Goal: Task Accomplishment & Management: Manage account settings

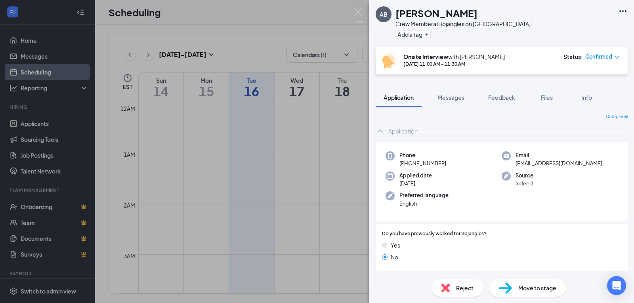
scroll to position [198, 0]
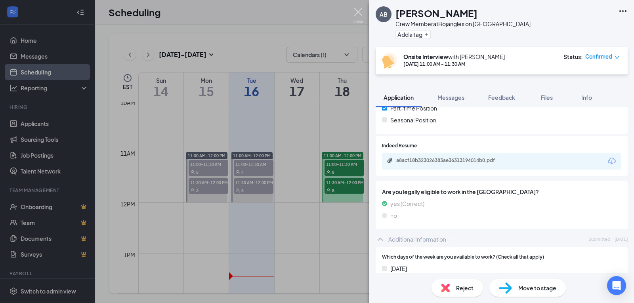
click at [358, 9] on img at bounding box center [358, 15] width 10 height 15
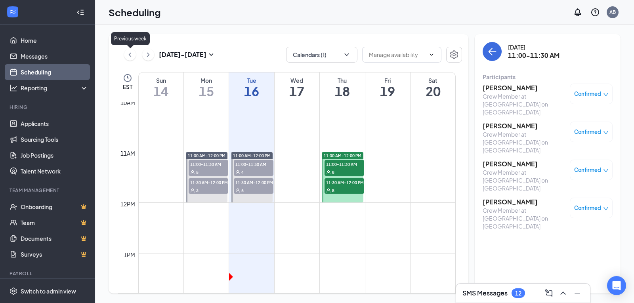
click at [131, 54] on icon "ChevronLeft" at bounding box center [130, 55] width 8 height 10
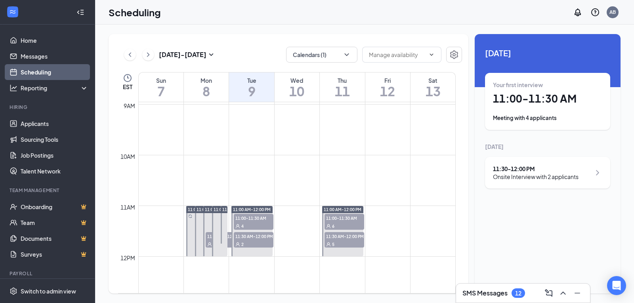
scroll to position [469, 0]
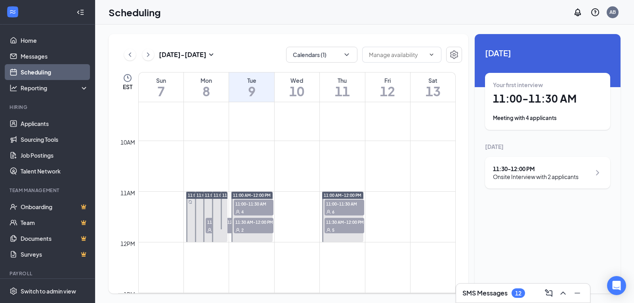
click at [340, 203] on span "11:00-11:30 AM" at bounding box center [345, 204] width 40 height 8
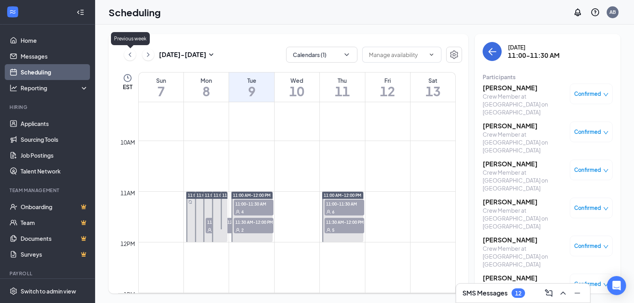
click at [130, 55] on icon "ChevronLeft" at bounding box center [130, 55] width 8 height 10
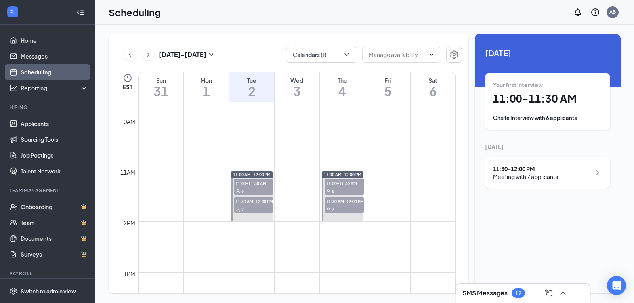
scroll to position [508, 0]
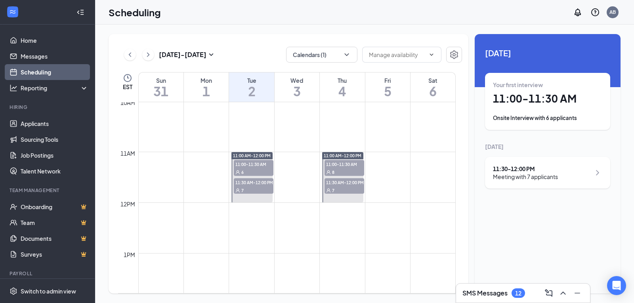
click at [250, 168] on span "11:00-11:30 AM" at bounding box center [254, 164] width 40 height 8
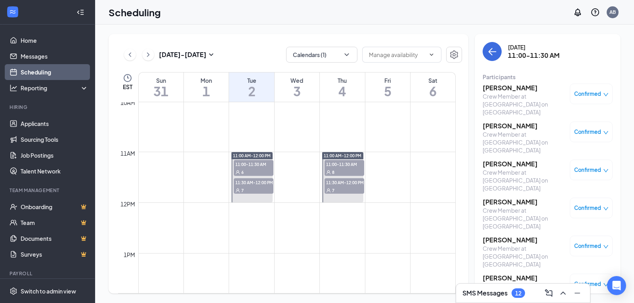
click at [246, 188] on div "7" at bounding box center [254, 190] width 40 height 8
click at [130, 55] on icon "ChevronLeft" at bounding box center [130, 55] width 8 height 10
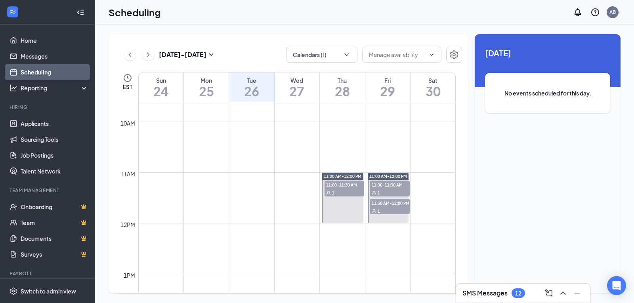
scroll to position [508, 0]
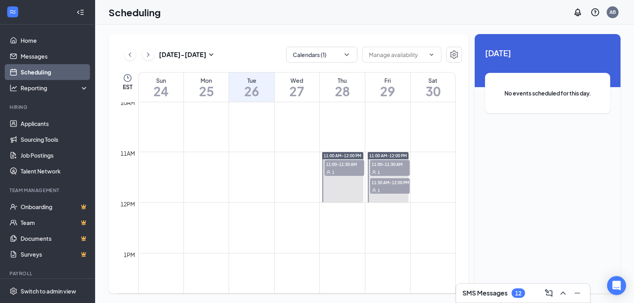
click at [384, 168] on div "1" at bounding box center [390, 172] width 40 height 8
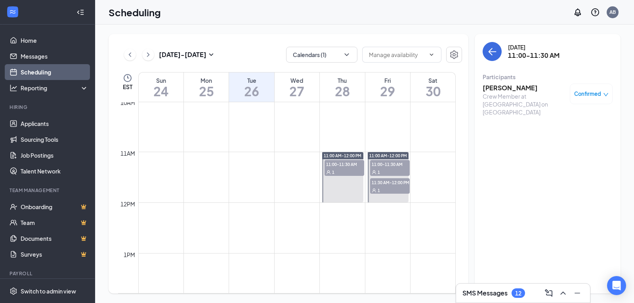
click at [386, 187] on div "1" at bounding box center [390, 190] width 40 height 8
click at [495, 87] on h3 "[PERSON_NAME]" at bounding box center [524, 88] width 83 height 9
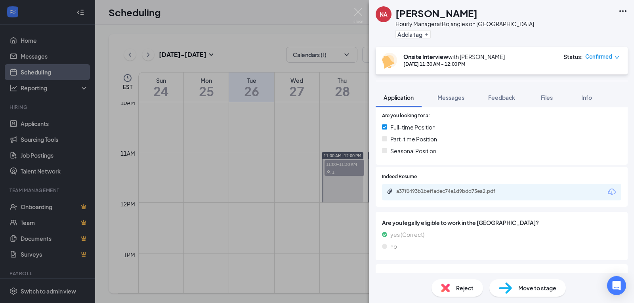
scroll to position [198, 0]
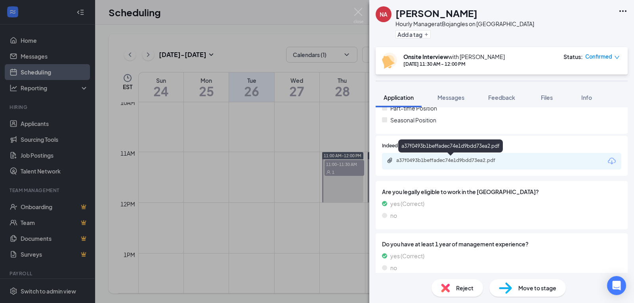
click at [416, 159] on div "a37f0493b1beffadec74e1d9bdd73ea2.pdf" at bounding box center [451, 160] width 111 height 6
click at [357, 11] on img at bounding box center [358, 15] width 10 height 15
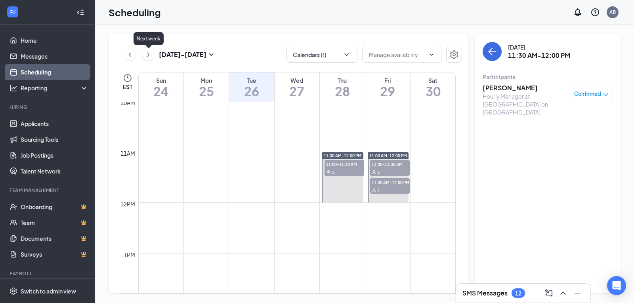
click at [147, 54] on icon "ChevronRight" at bounding box center [148, 55] width 8 height 10
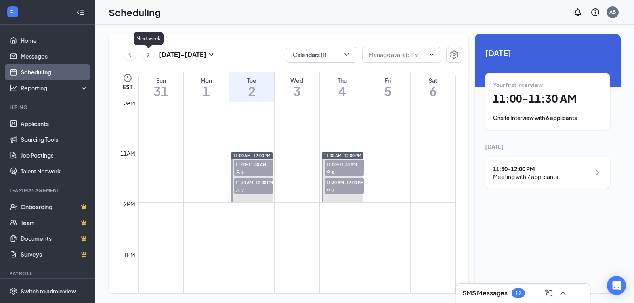
scroll to position [390, 0]
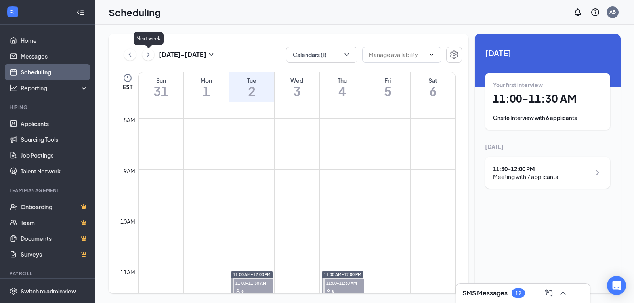
click at [148, 54] on icon "ChevronRight" at bounding box center [148, 55] width 8 height 10
click at [148, 55] on icon "ChevronRight" at bounding box center [148, 55] width 8 height 10
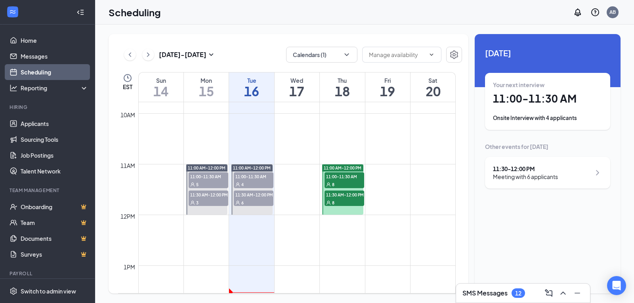
scroll to position [508, 0]
